Goal: Information Seeking & Learning: Compare options

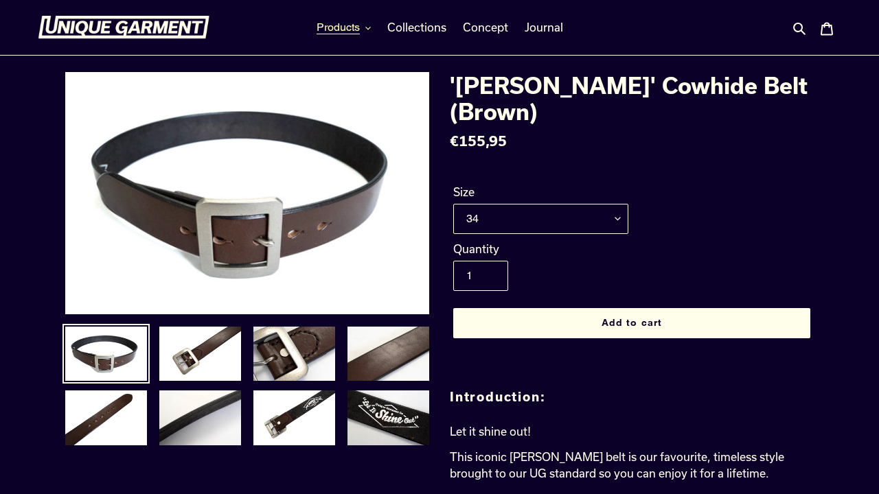
click at [340, 27] on span "Products" at bounding box center [337, 28] width 43 height 14
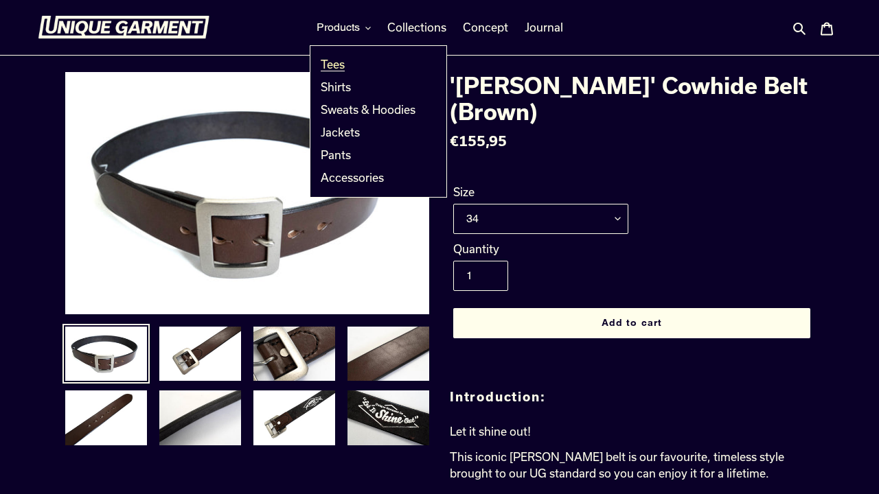
click at [336, 65] on span "Tees" at bounding box center [333, 65] width 24 height 14
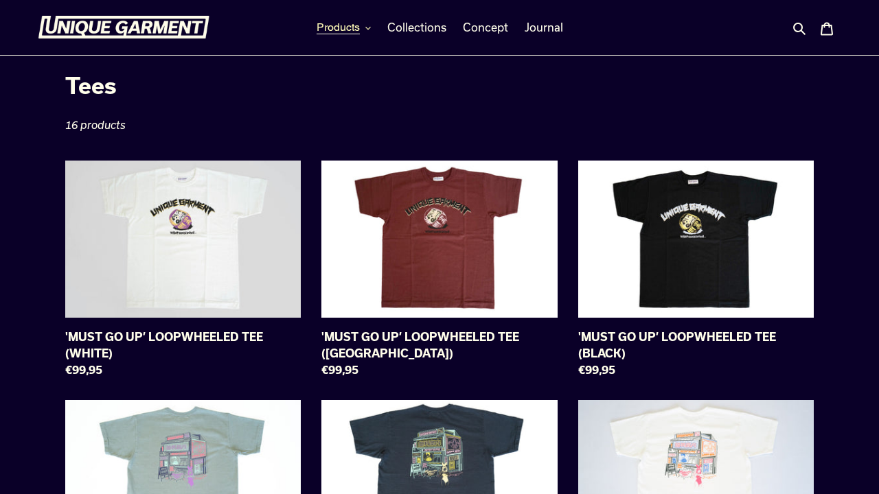
click at [337, 25] on span "Products" at bounding box center [337, 28] width 43 height 14
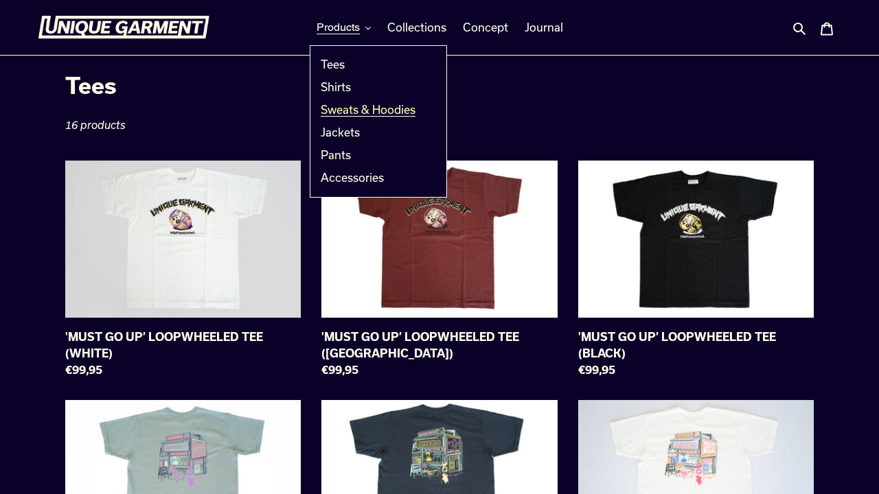
click at [343, 110] on span "Sweats & Hoodies" at bounding box center [368, 110] width 95 height 14
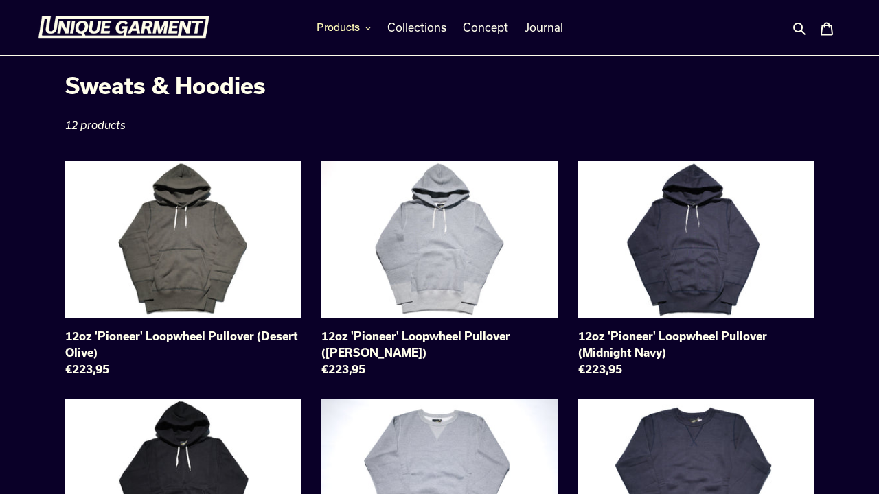
click at [338, 24] on span "Products" at bounding box center [337, 28] width 43 height 14
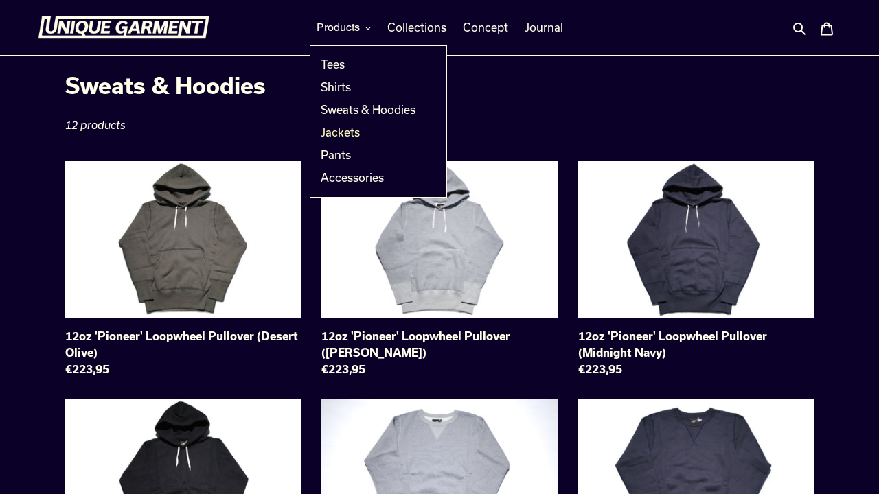
click at [333, 137] on span "Jackets" at bounding box center [340, 133] width 39 height 14
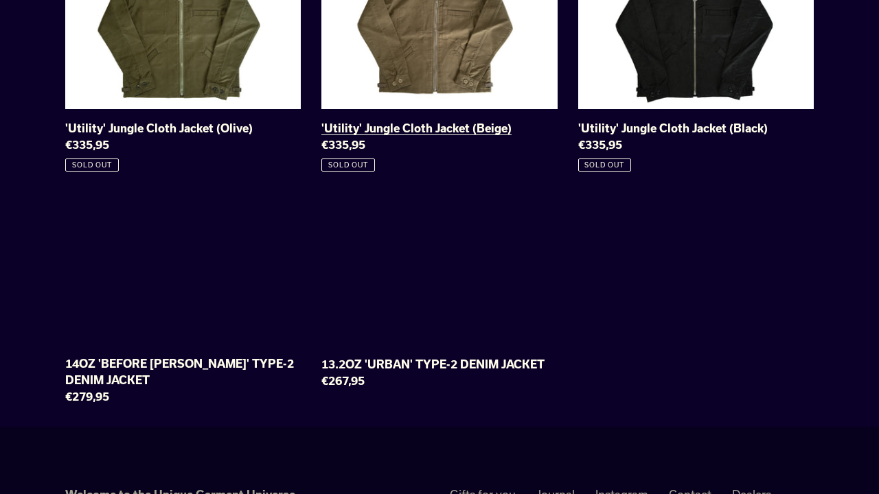
scroll to position [448, 0]
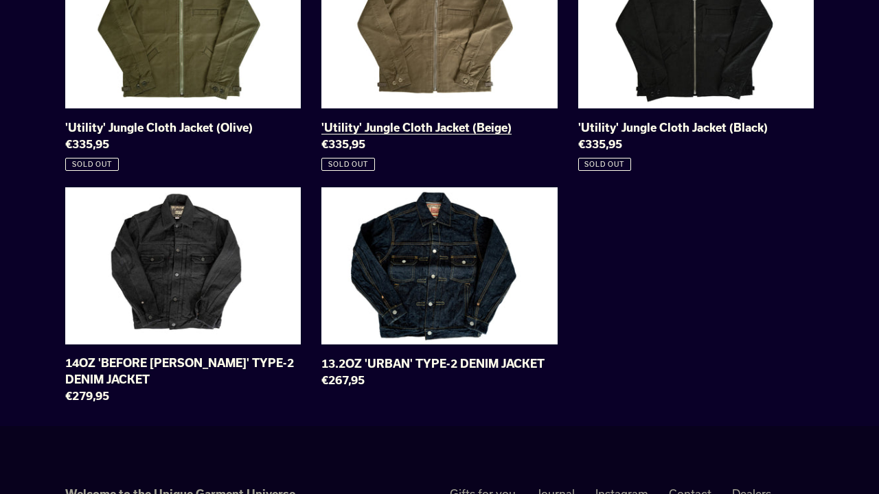
click at [496, 255] on link "13.2OZ 'URBAN' TYPE-2 DENIM JACKET" at bounding box center [438, 290] width 235 height 206
